Goal: Information Seeking & Learning: Learn about a topic

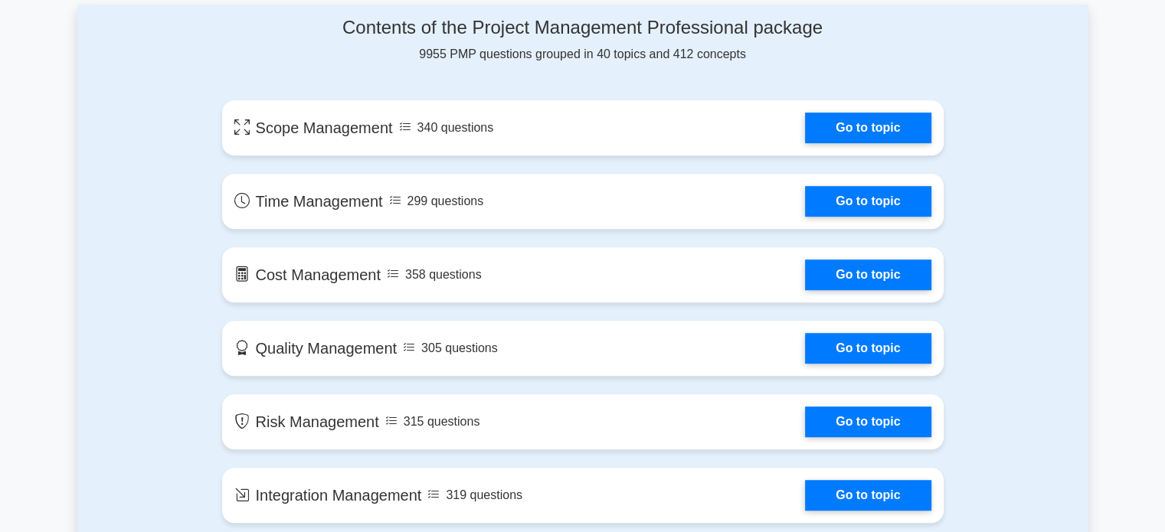
scroll to position [843, 0]
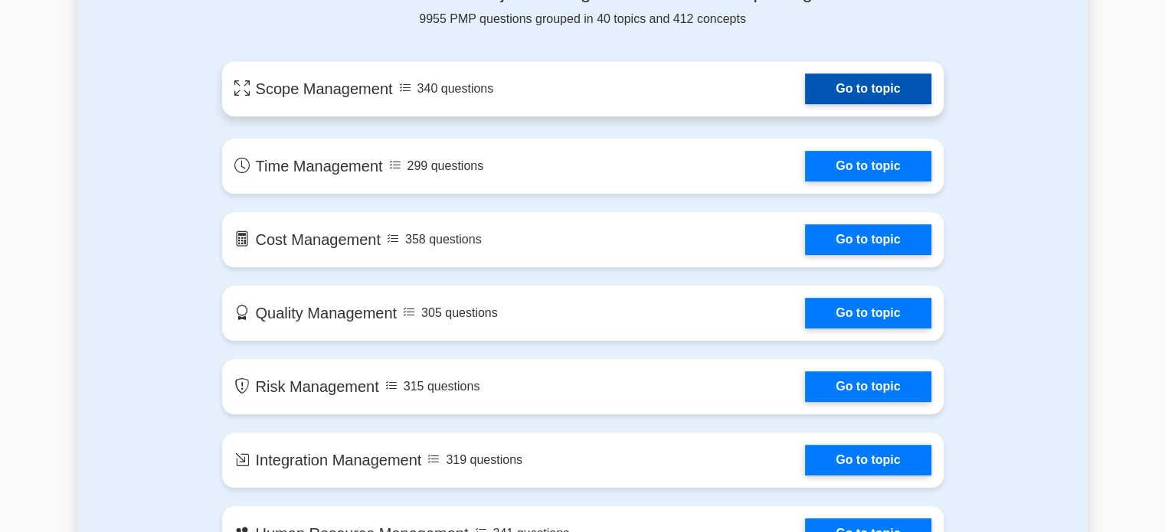
click at [805, 88] on link "Go to topic" at bounding box center [868, 89] width 126 height 31
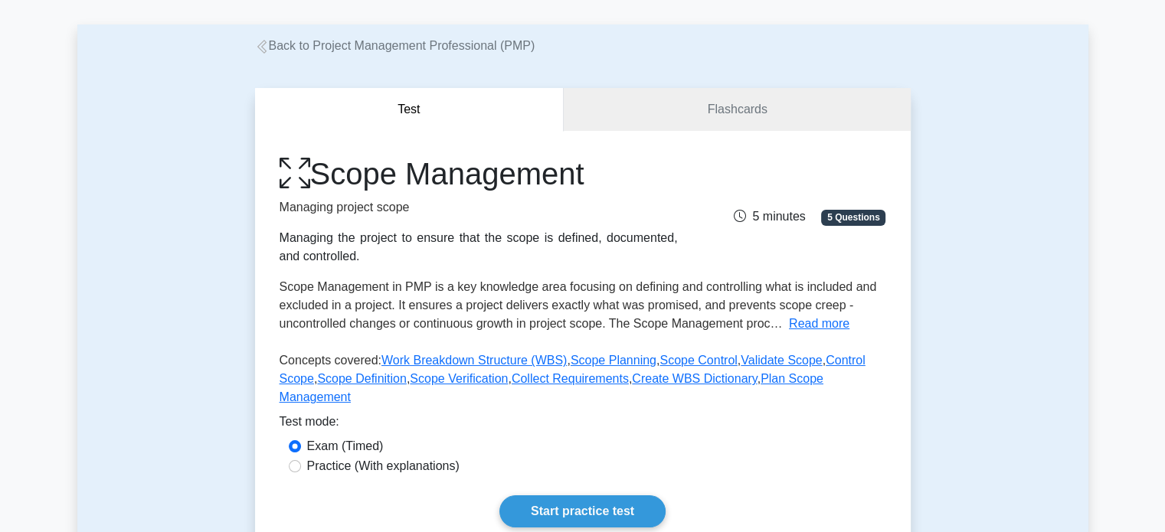
scroll to position [230, 0]
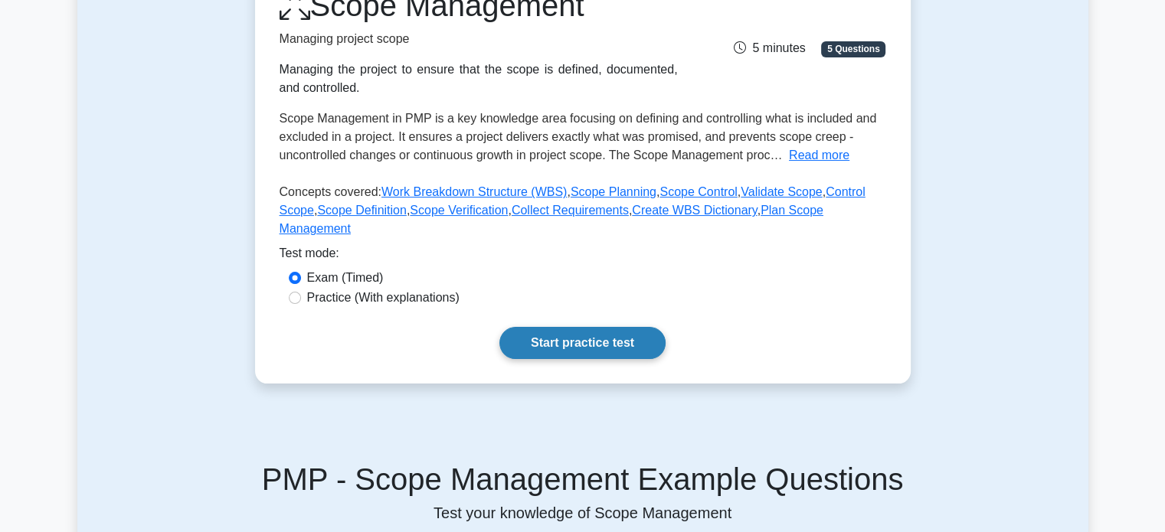
click at [542, 327] on link "Start practice test" at bounding box center [582, 343] width 166 height 32
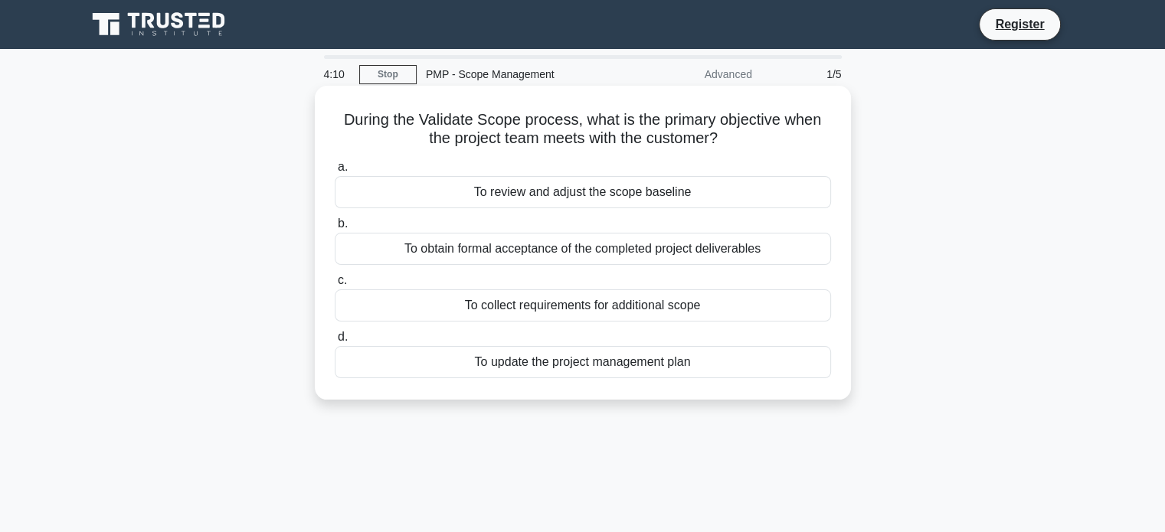
click at [532, 195] on div "To review and adjust the scope baseline" at bounding box center [583, 192] width 496 height 32
click at [335, 172] on input "a. To review and adjust the scope baseline" at bounding box center [335, 167] width 0 height 10
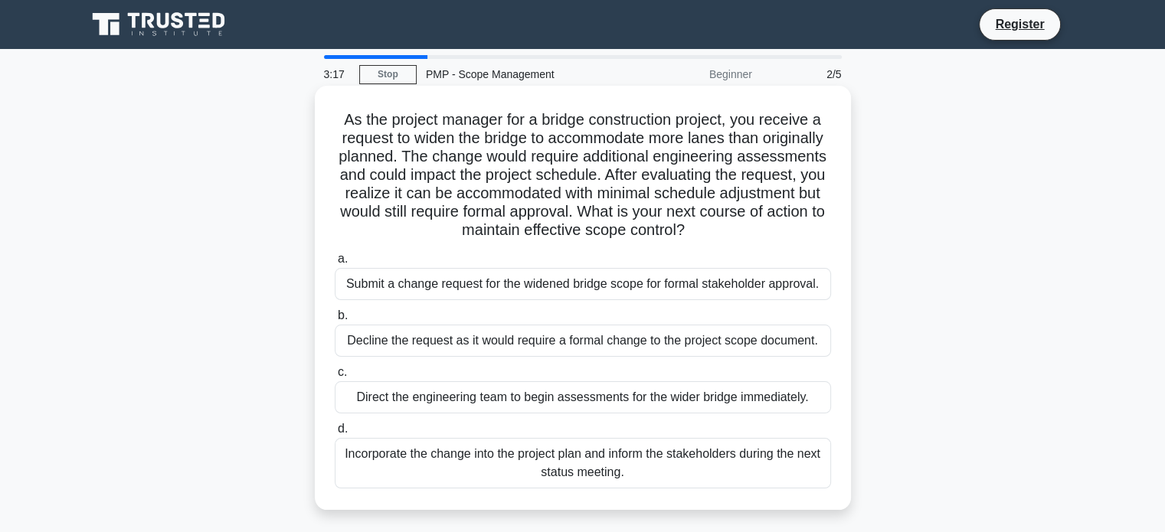
click at [628, 285] on div "Submit a change request for the widened bridge scope for formal stakeholder app…" at bounding box center [583, 284] width 496 height 32
click at [335, 264] on input "a. Submit a change request for the widened bridge scope for formal stakeholder …" at bounding box center [335, 259] width 0 height 10
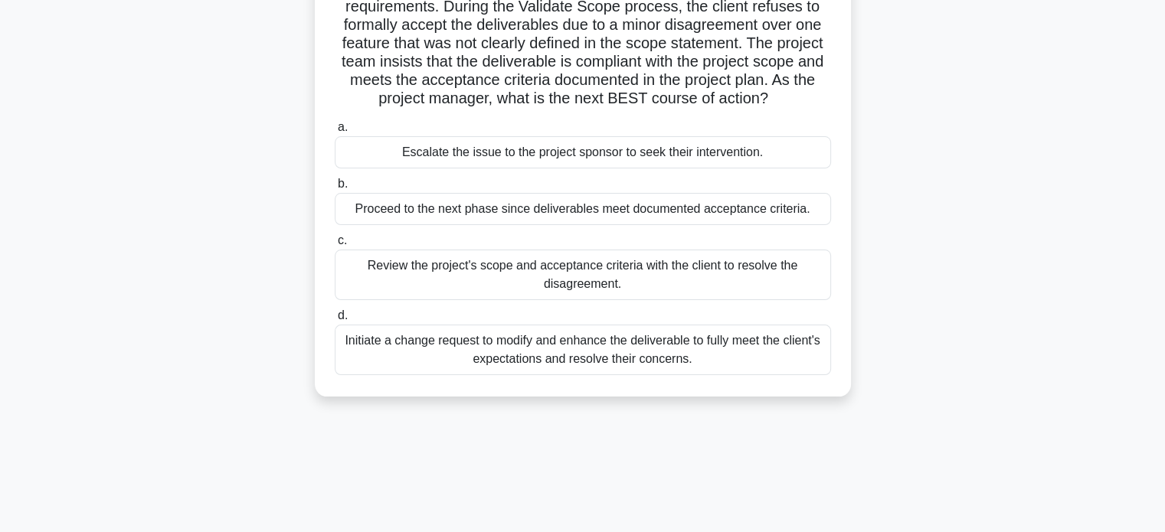
scroll to position [153, 0]
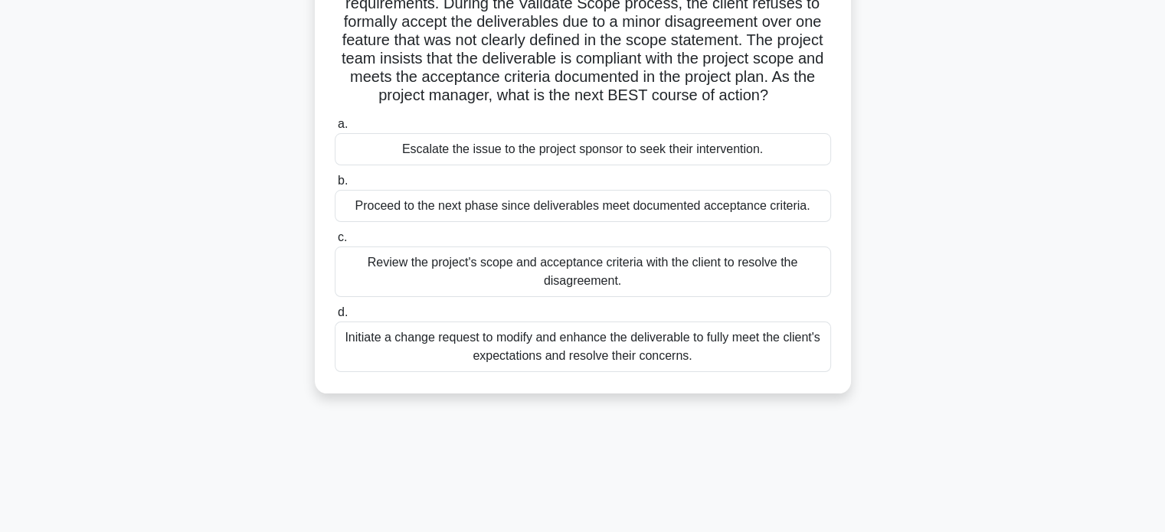
click at [640, 282] on div "Review the project's scope and acceptance criteria with the client to resolve t…" at bounding box center [583, 272] width 496 height 51
click at [335, 243] on input "c. Review the project's scope and acceptance criteria with the client to resolv…" at bounding box center [335, 238] width 0 height 10
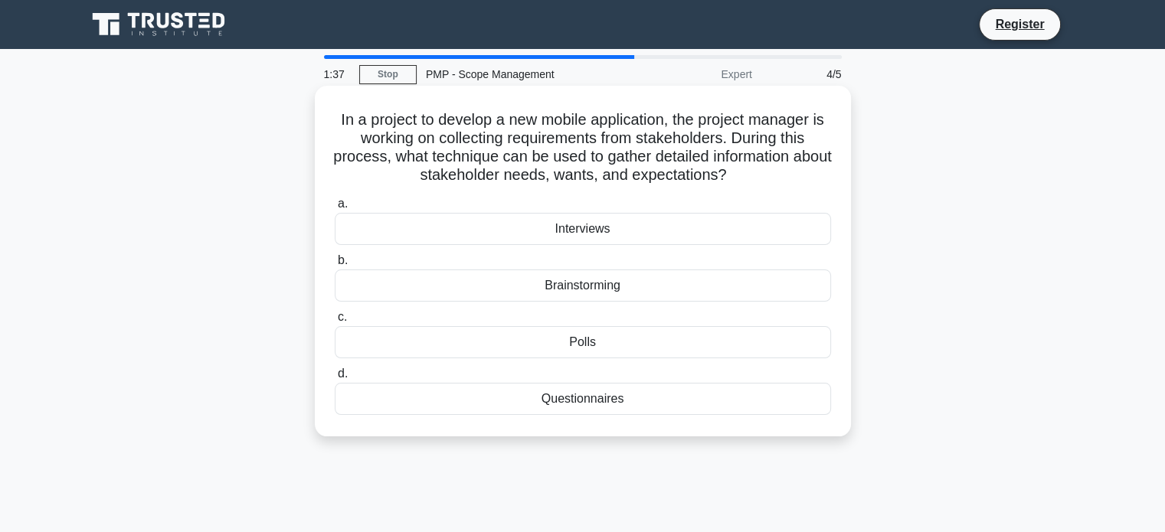
scroll to position [0, 0]
click at [607, 287] on div "Brainstorming" at bounding box center [583, 286] width 496 height 32
click at [335, 266] on input "b. Brainstorming" at bounding box center [335, 261] width 0 height 10
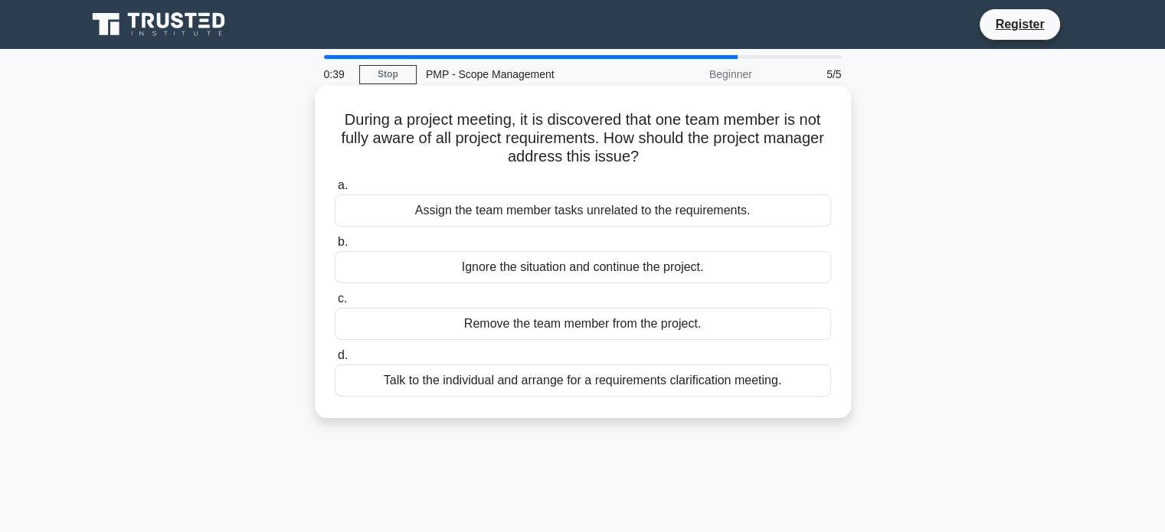
click at [664, 381] on div "Talk to the individual and arrange for a requirements clarification meeting." at bounding box center [583, 381] width 496 height 32
click at [335, 361] on input "d. Talk to the individual and arrange for a requirements clarification meeting." at bounding box center [335, 356] width 0 height 10
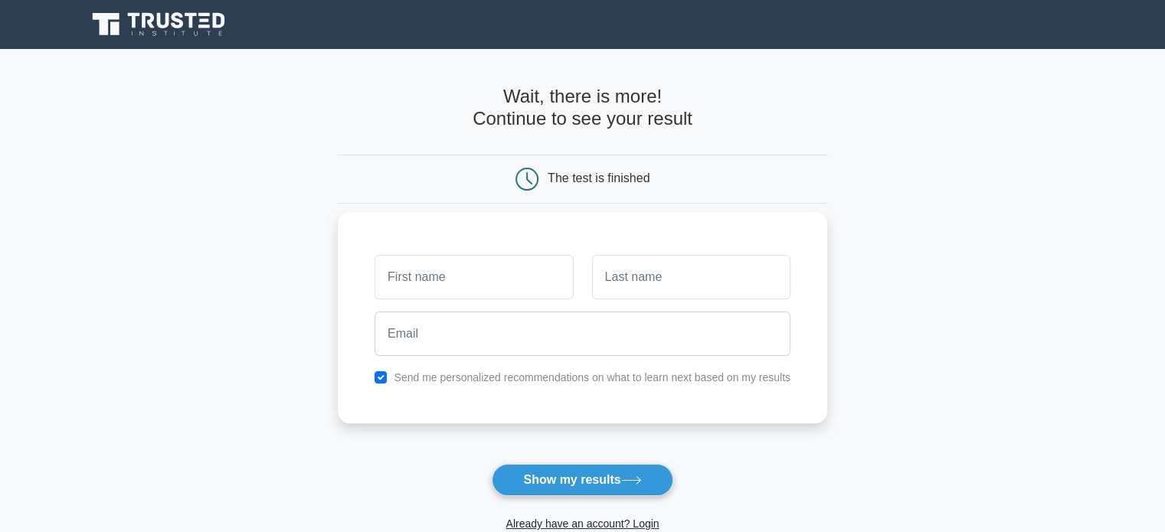
click at [422, 280] on input "text" at bounding box center [474, 277] width 198 height 44
click at [567, 484] on button "Show my results" at bounding box center [582, 480] width 181 height 32
click at [409, 274] on input "text" at bounding box center [474, 277] width 198 height 44
type input "Penina"
click at [632, 266] on input "text" at bounding box center [691, 277] width 198 height 44
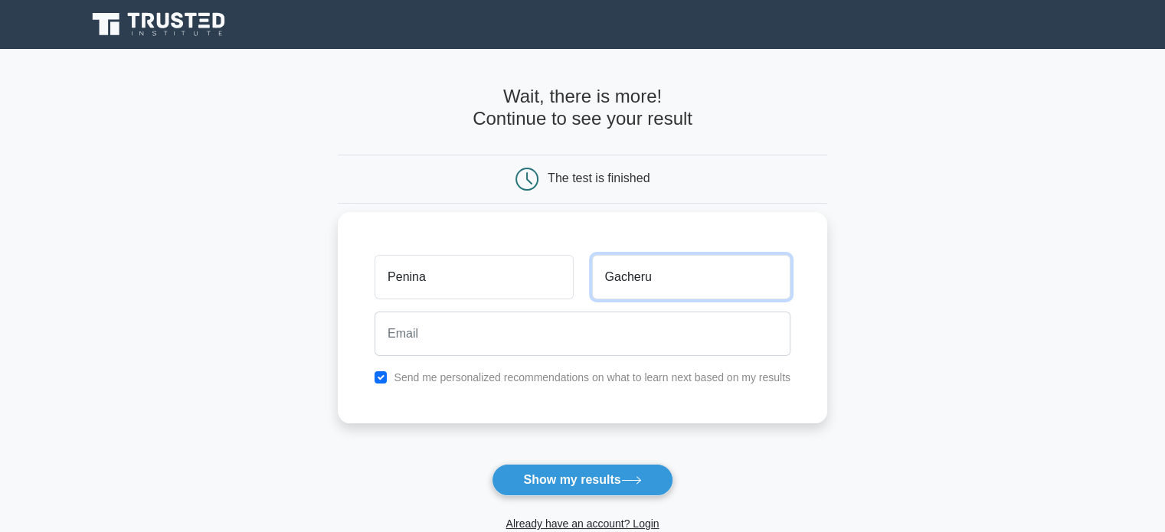
type input "Gacheru"
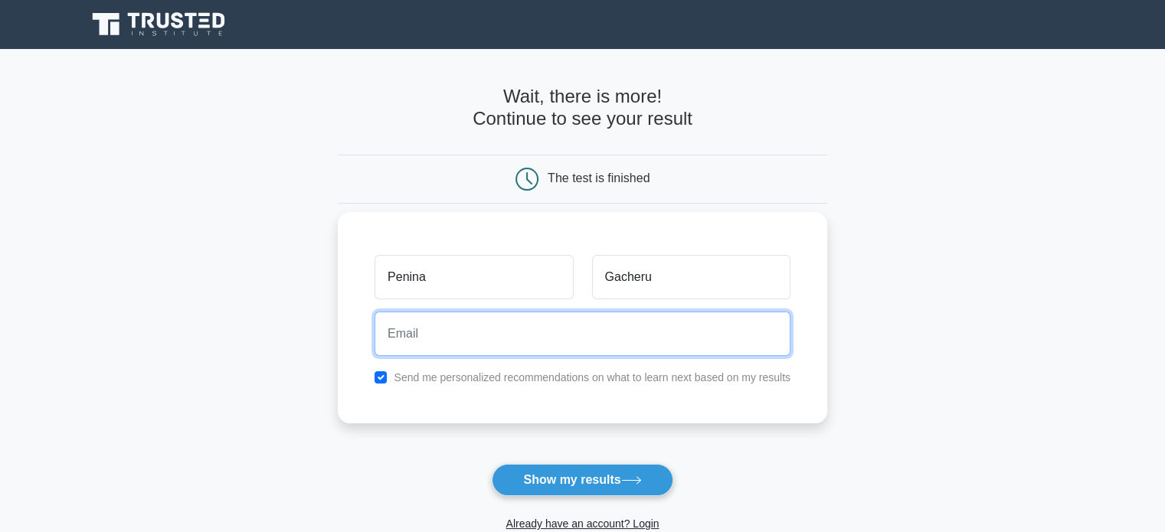
click at [417, 337] on input "email" at bounding box center [583, 334] width 416 height 44
type input "[EMAIL_ADDRESS][DOMAIN_NAME]"
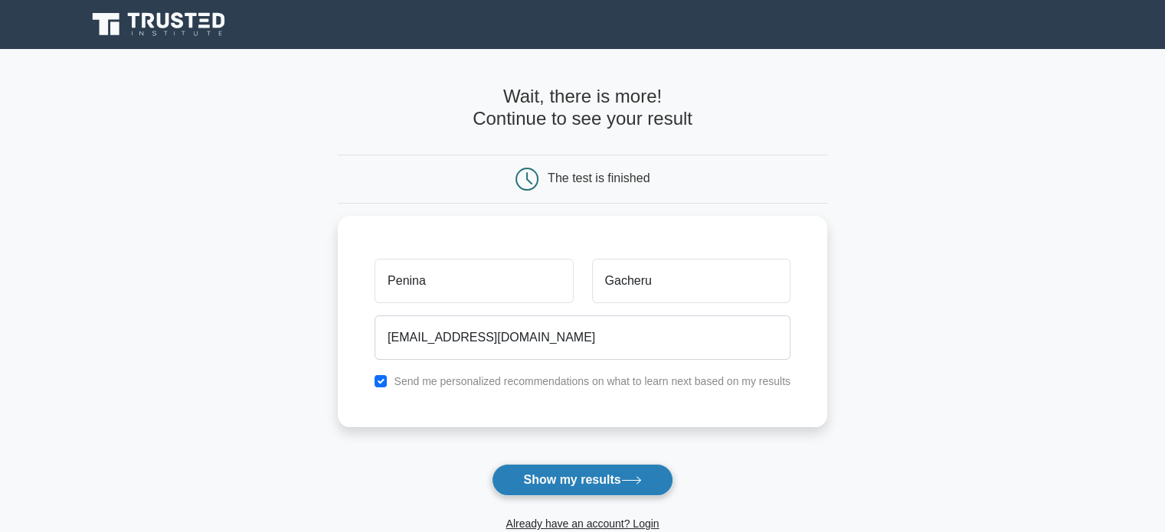
click at [573, 480] on button "Show my results" at bounding box center [582, 480] width 181 height 32
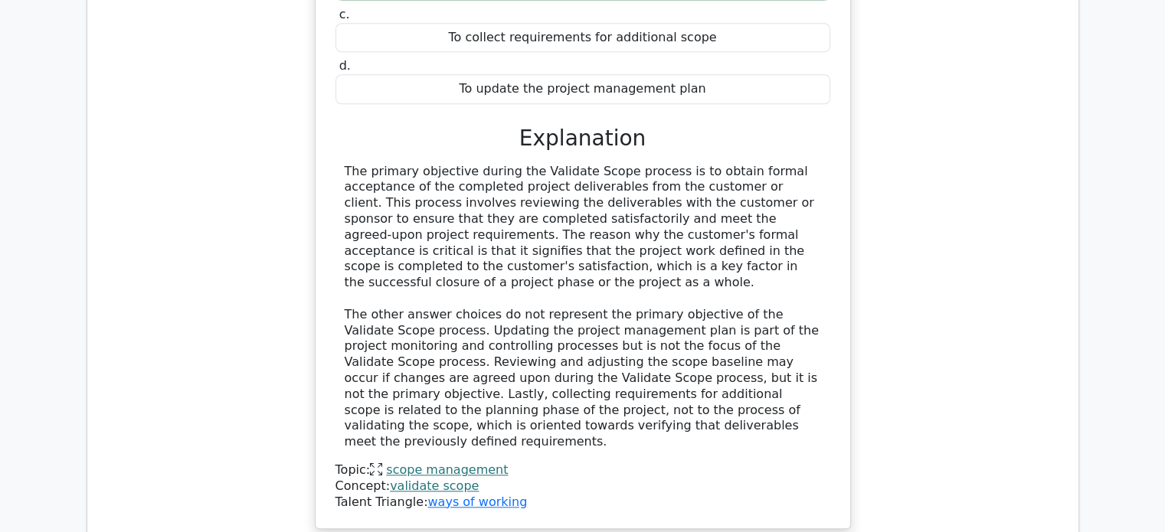
scroll to position [1762, 0]
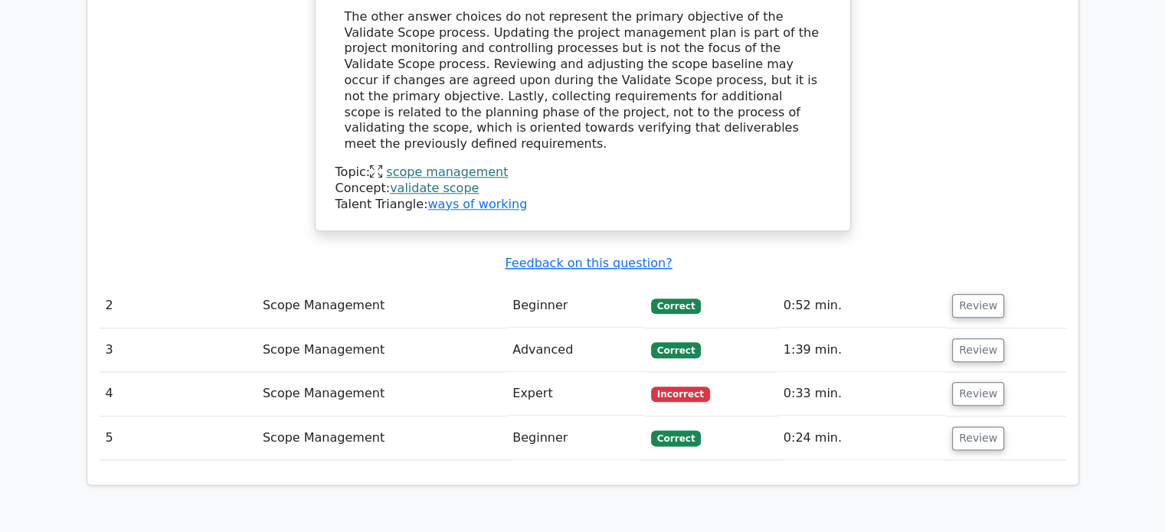
click at [340, 372] on td "Scope Management" at bounding box center [382, 394] width 250 height 44
click at [684, 387] on span "Incorrect" at bounding box center [680, 394] width 59 height 15
click at [965, 382] on button "Review" at bounding box center [978, 394] width 52 height 24
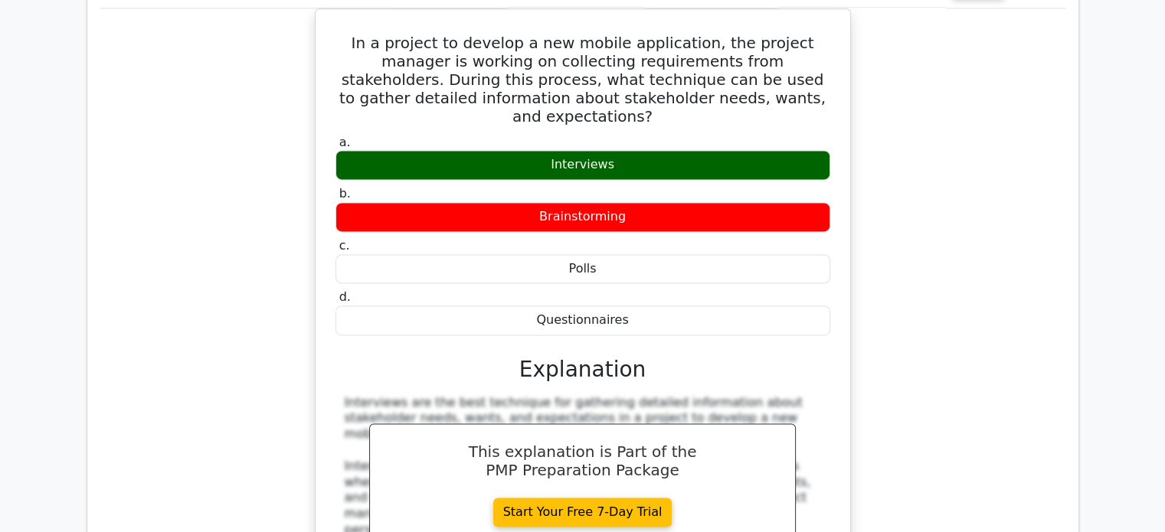
scroll to position [2222, 0]
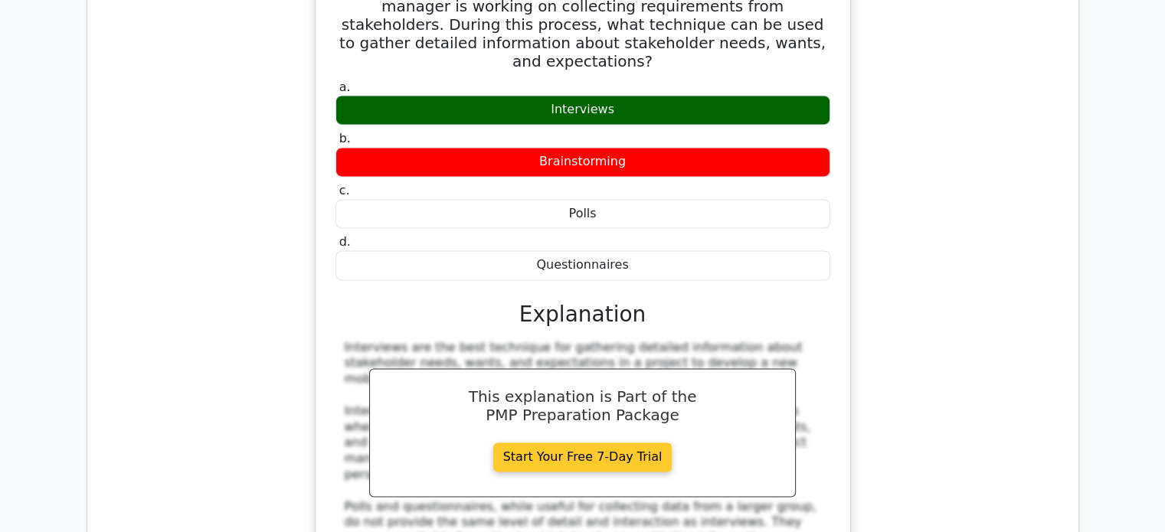
click at [673, 443] on link "Start Your Free 7-Day Trial" at bounding box center [582, 457] width 179 height 29
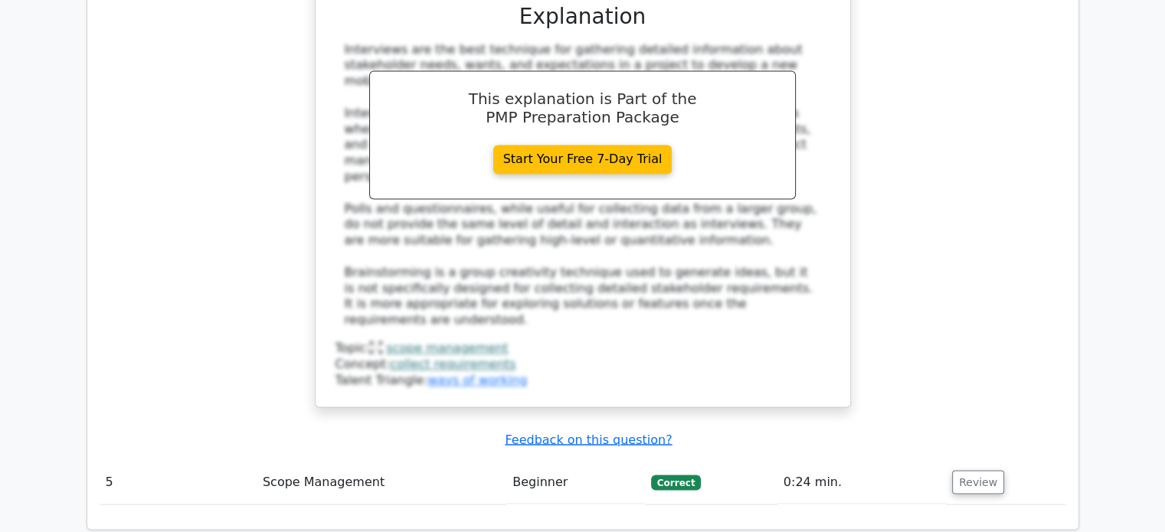
scroll to position [2988, 0]
